Goal: Task Accomplishment & Management: Manage account settings

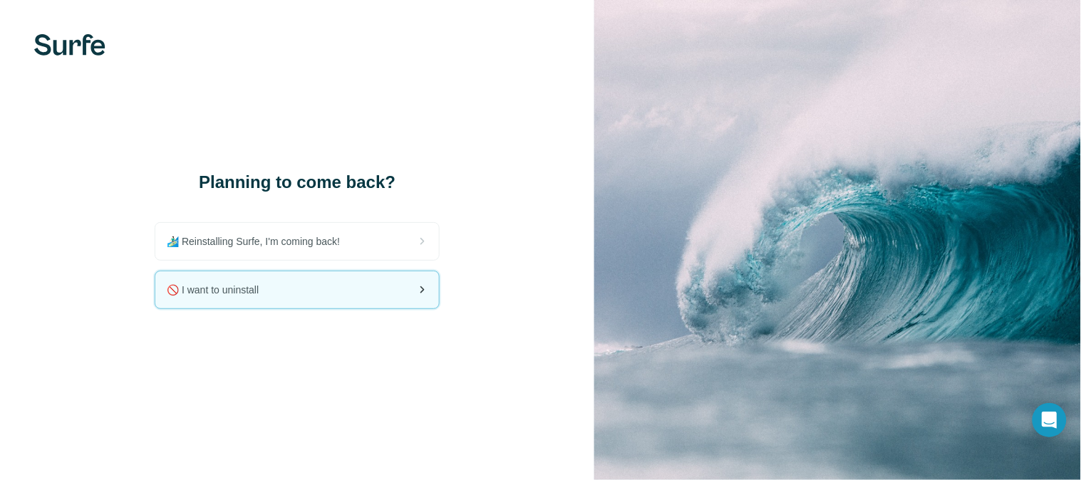
click at [237, 297] on div "🚫 I want to uninstall" at bounding box center [297, 289] width 284 height 37
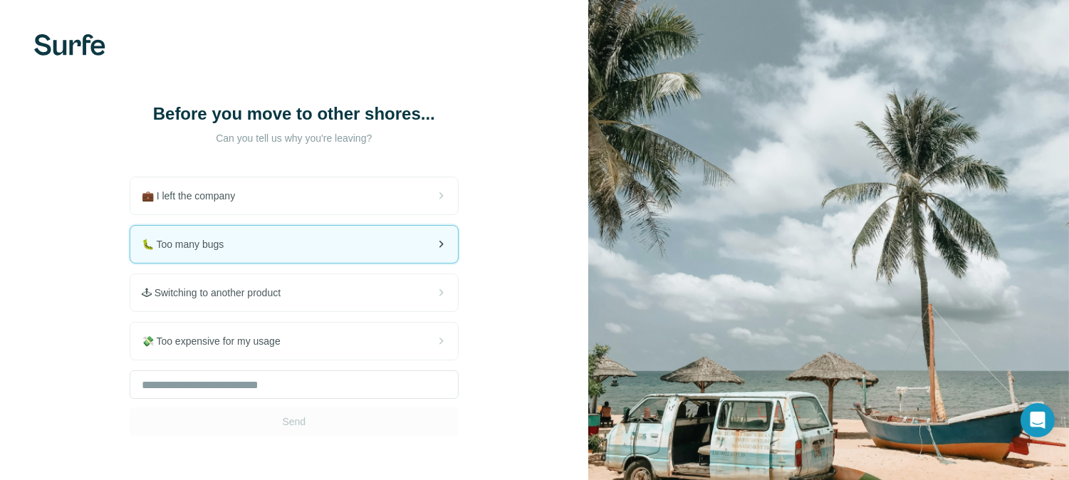
click at [244, 263] on div "🐛 Too many bugs" at bounding box center [294, 244] width 328 height 37
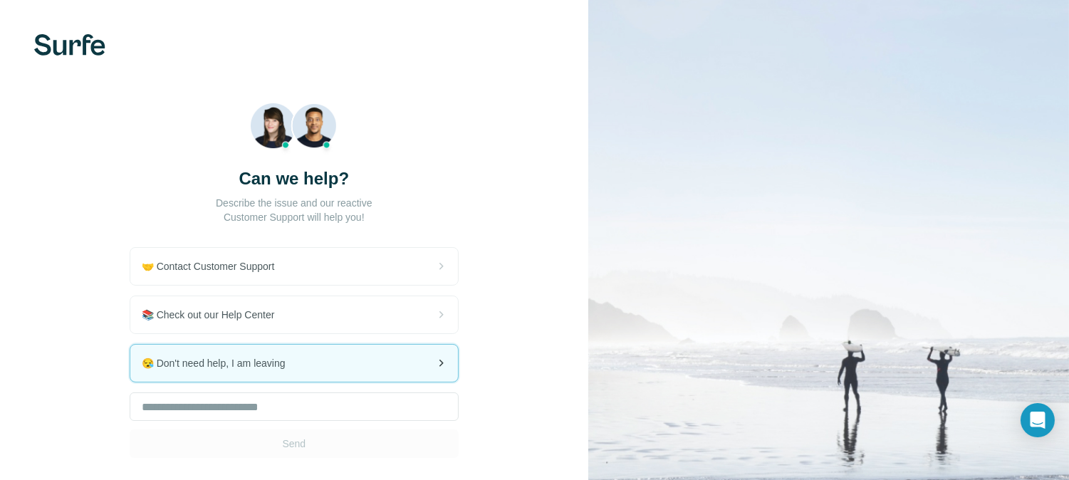
click at [229, 363] on span "😪 Don't need help, I am leaving" at bounding box center [219, 363] width 155 height 14
